Goal: Book appointment/travel/reservation

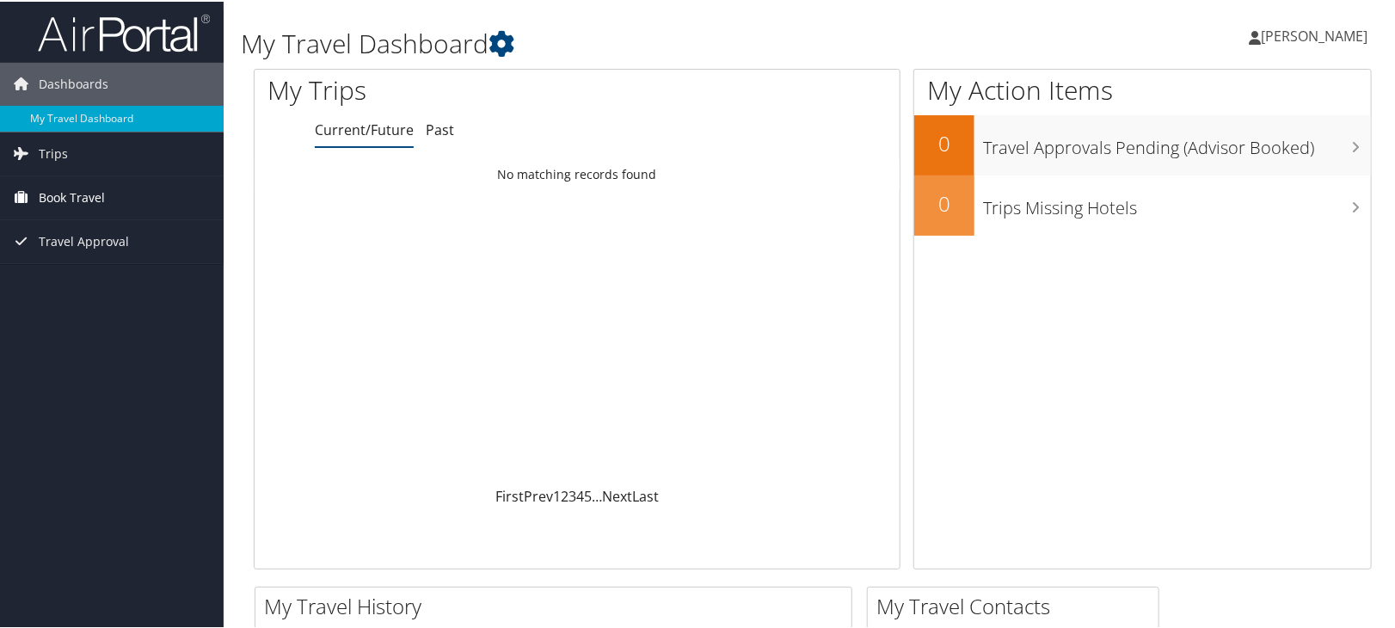
click at [82, 199] on span "Book Travel" at bounding box center [72, 196] width 66 height 43
click at [54, 160] on span "Trips" at bounding box center [53, 152] width 29 height 43
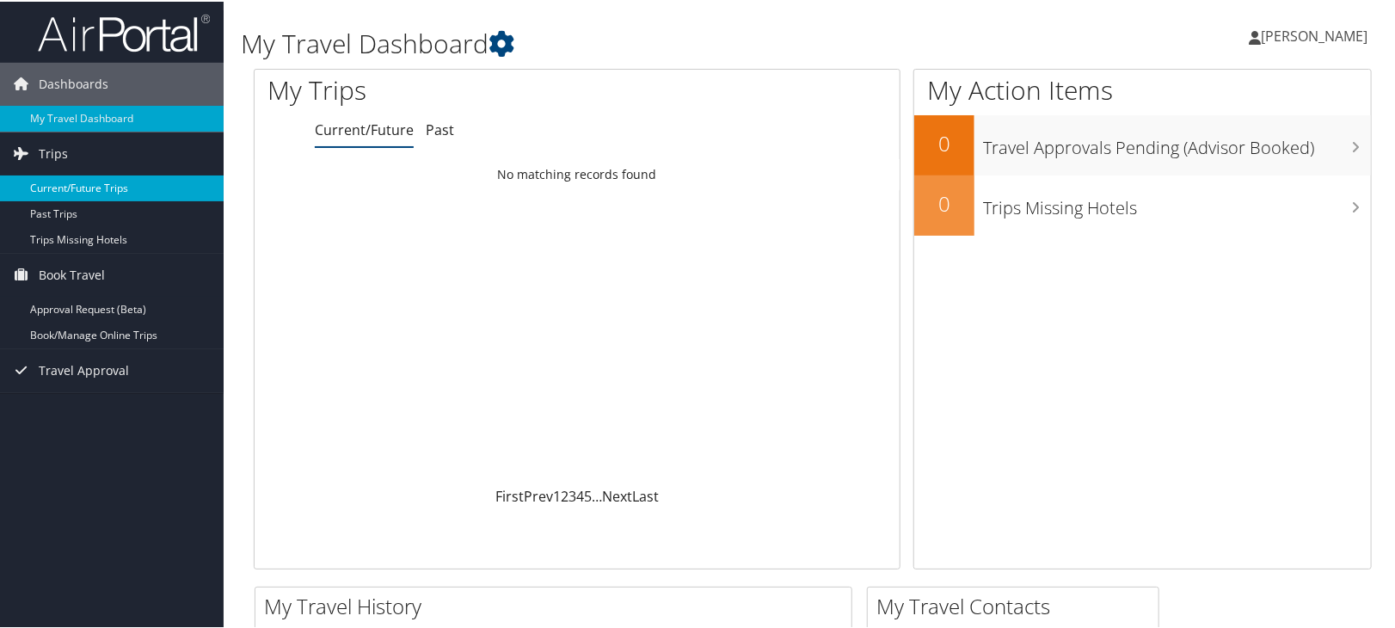
click at [58, 190] on link "Current/Future Trips" at bounding box center [112, 187] width 224 height 26
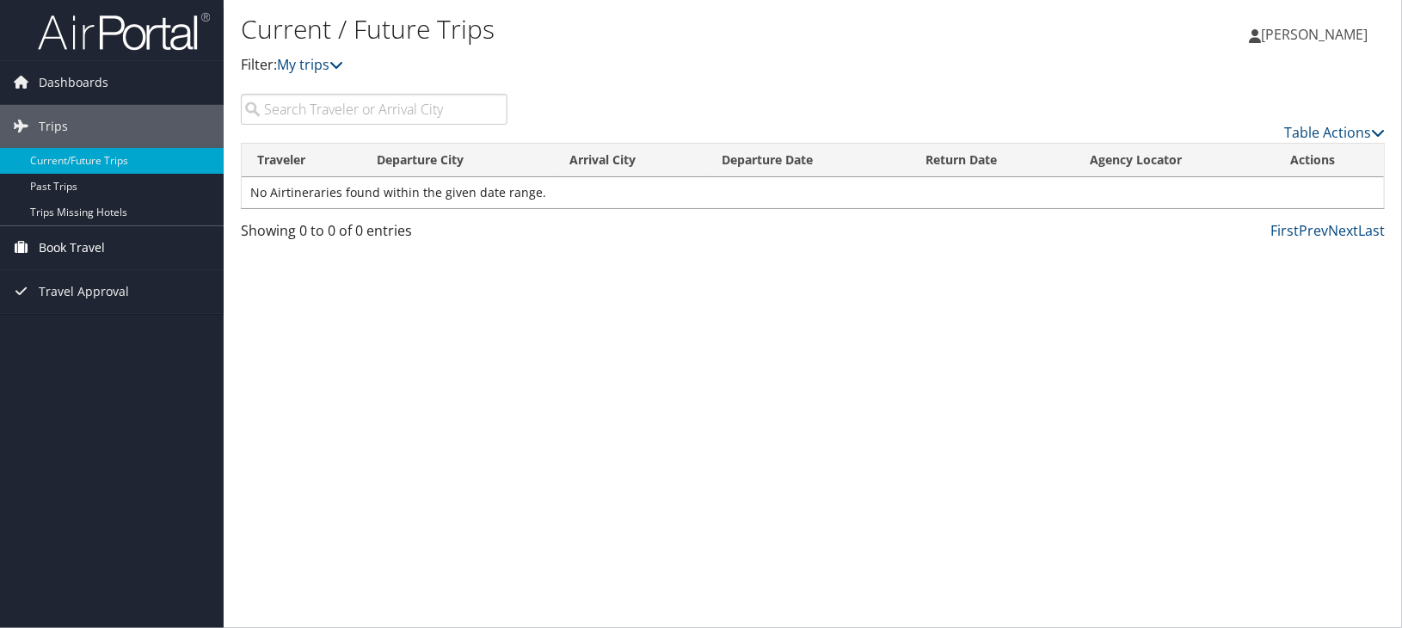
click at [55, 237] on span "Book Travel" at bounding box center [72, 247] width 66 height 43
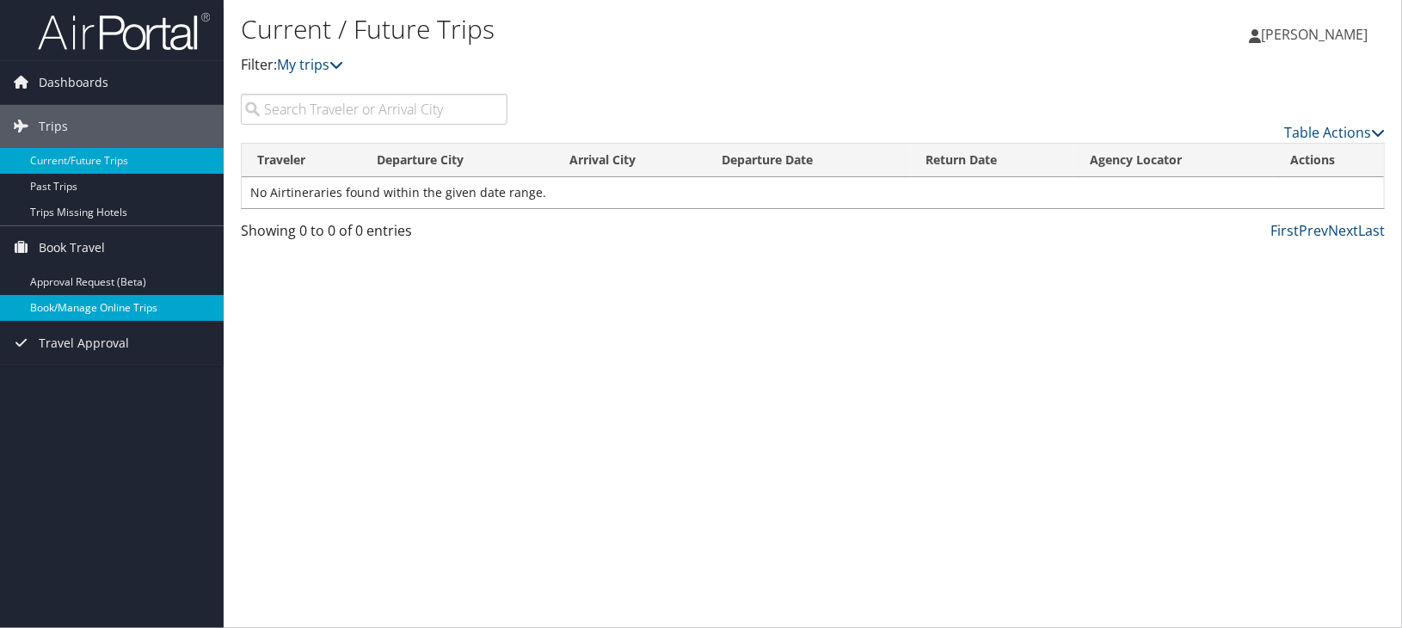
click at [71, 305] on link "Book/Manage Online Trips" at bounding box center [112, 308] width 224 height 26
click at [101, 312] on link "Book/Manage Online Trips" at bounding box center [112, 308] width 224 height 26
